Goal: Find specific page/section: Find specific page/section

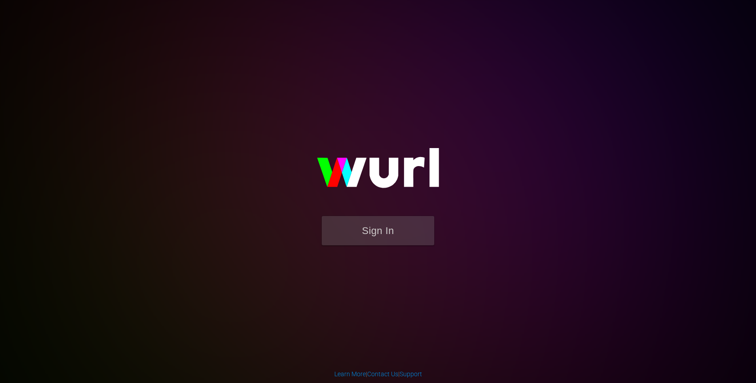
click at [361, 249] on form "Sign In" at bounding box center [378, 235] width 180 height 38
click at [367, 232] on button "Sign In" at bounding box center [378, 230] width 112 height 29
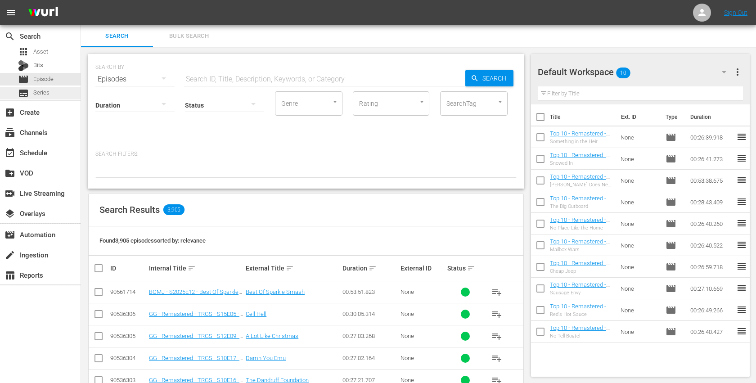
click at [53, 88] on div "subtitles Series" at bounding box center [40, 93] width 81 height 13
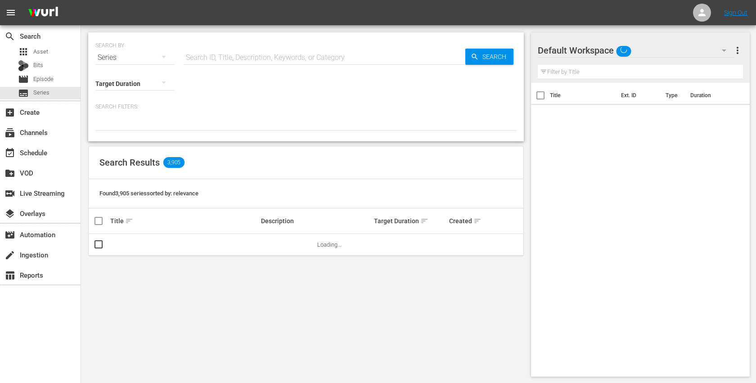
click at [216, 62] on input "text" at bounding box center [325, 58] width 282 height 22
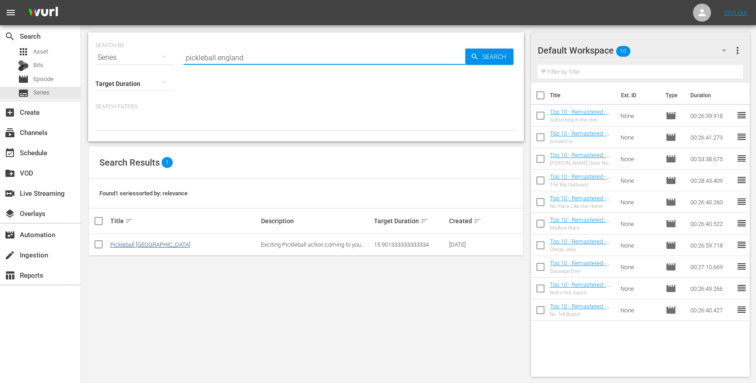
type input "pickleball england"
click at [115, 245] on link "Pickleball [GEOGRAPHIC_DATA]" at bounding box center [150, 244] width 80 height 7
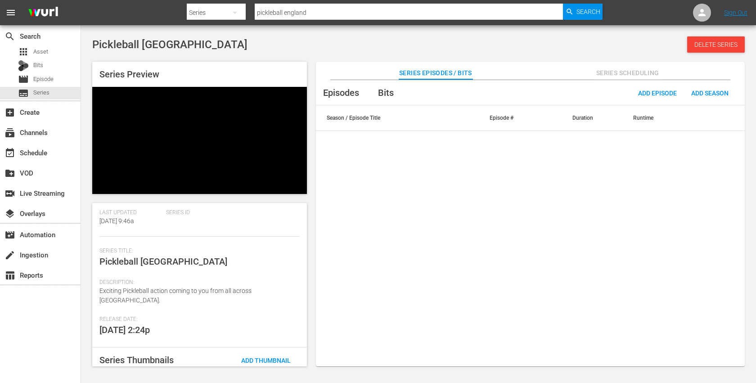
scroll to position [141, 0]
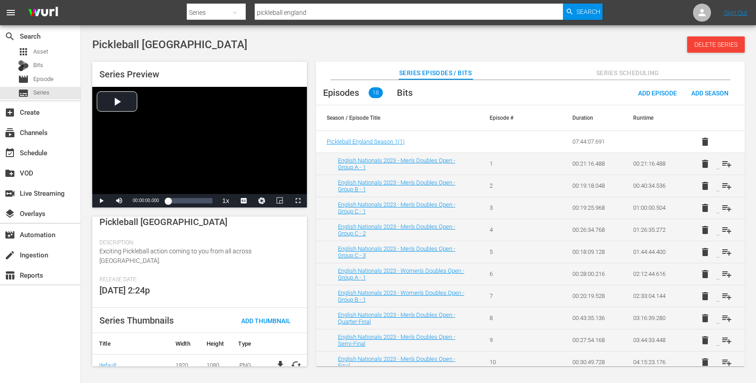
click at [281, 47] on div "Pickleball England Delete Series" at bounding box center [418, 44] width 652 height 16
click at [45, 92] on span "Series" at bounding box center [41, 92] width 16 height 9
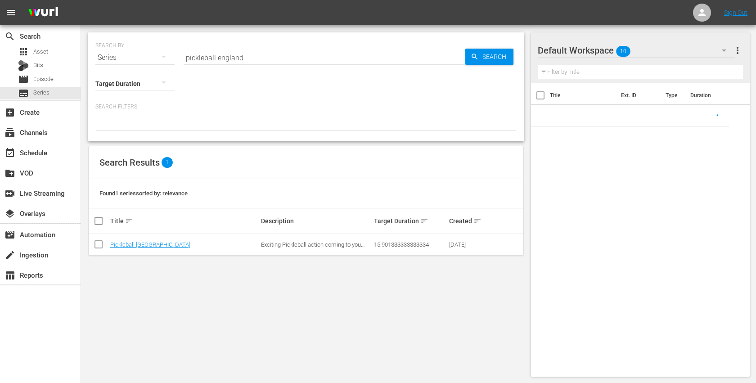
click at [205, 57] on input "pickleball england" at bounding box center [325, 58] width 282 height 22
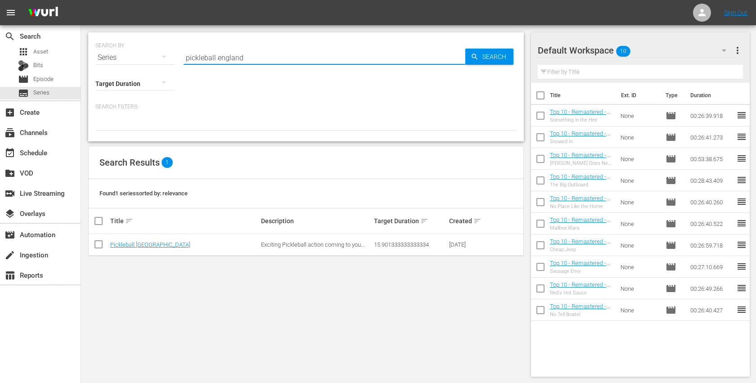
click at [205, 57] on input "pickleball england" at bounding box center [325, 58] width 282 height 22
click at [216, 60] on input "pickleball england" at bounding box center [325, 58] width 282 height 22
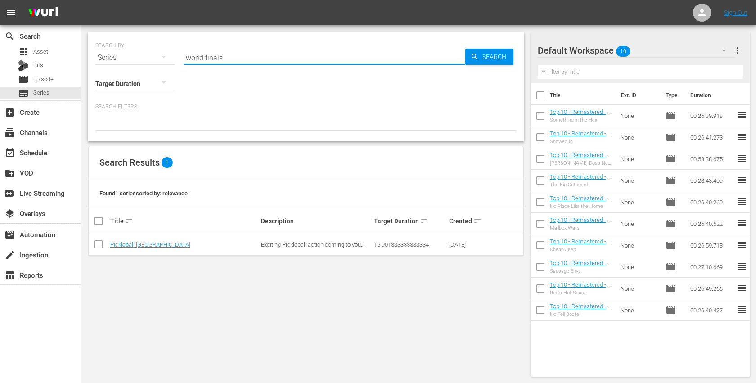
type input "world finals"
click at [119, 241] on link "World Finals" at bounding box center [125, 244] width 31 height 7
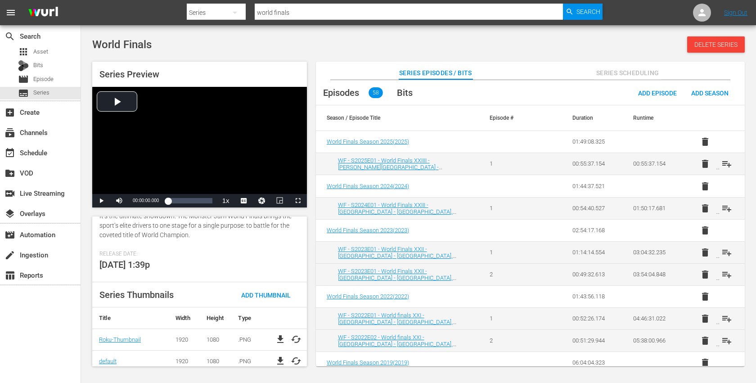
scroll to position [182, 0]
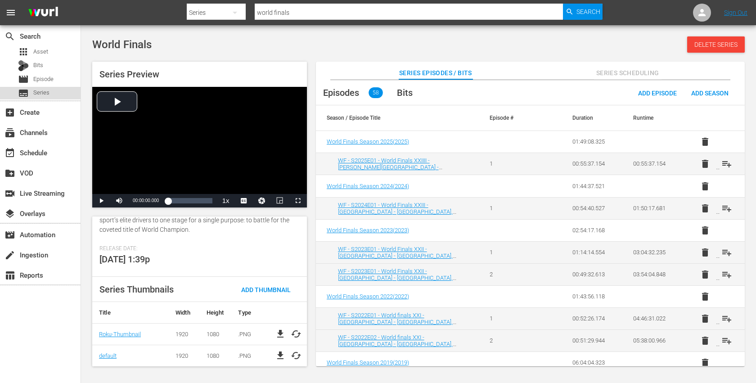
click at [50, 90] on div "subtitles Series" at bounding box center [40, 93] width 81 height 13
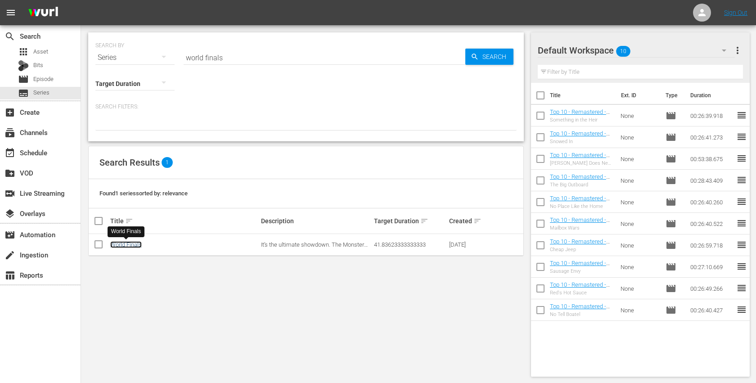
click at [134, 242] on link "World Finals" at bounding box center [125, 244] width 31 height 7
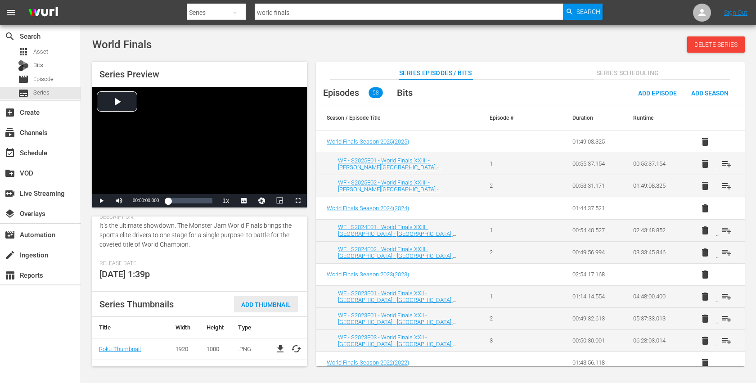
scroll to position [182, 0]
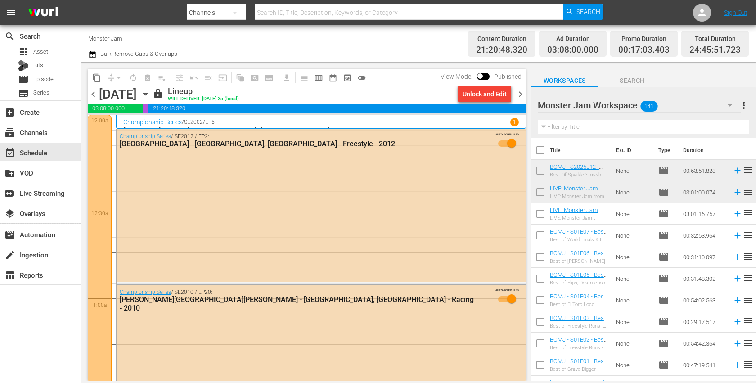
scroll to position [3487, 0]
